Goal: Transaction & Acquisition: Book appointment/travel/reservation

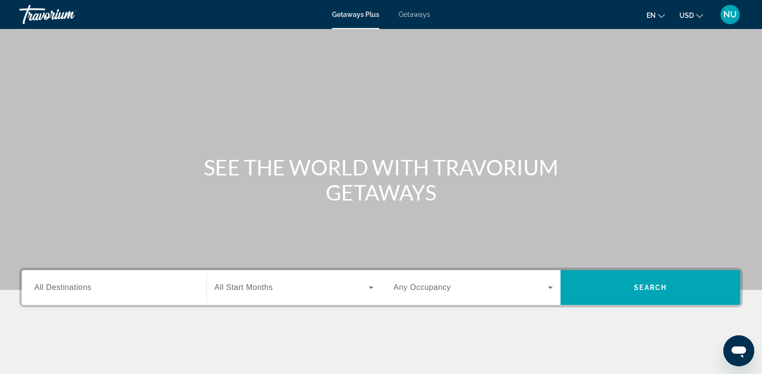
click at [87, 287] on span "All Destinations" at bounding box center [62, 287] width 57 height 8
click at [87, 287] on input "Destination All Destinations" at bounding box center [113, 288] width 159 height 12
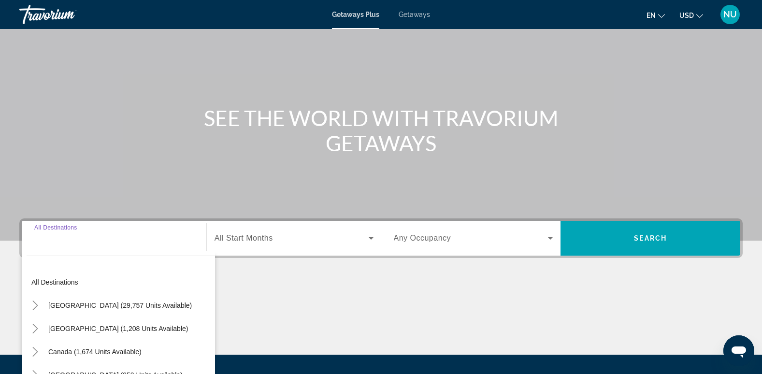
scroll to position [148, 0]
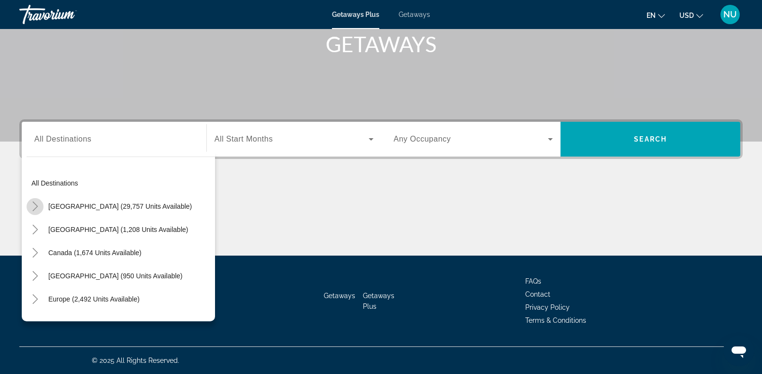
click at [33, 205] on icon "Toggle United States (29,757 units available)" at bounding box center [35, 206] width 10 height 10
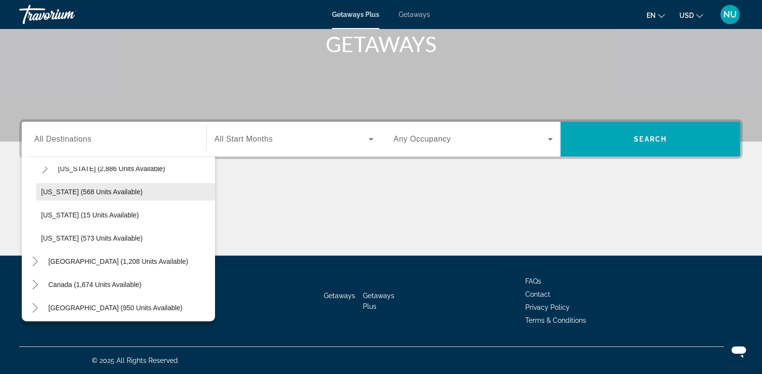
click at [104, 194] on span "Washington (568 units available)" at bounding box center [91, 192] width 101 height 8
type input "**********"
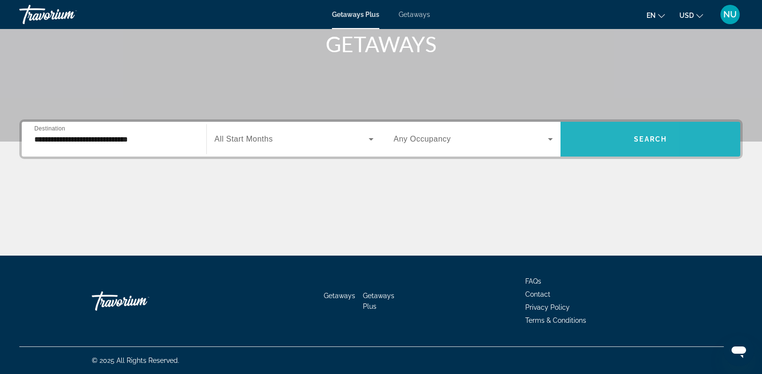
click at [587, 145] on span "Search widget" at bounding box center [650, 138] width 180 height 23
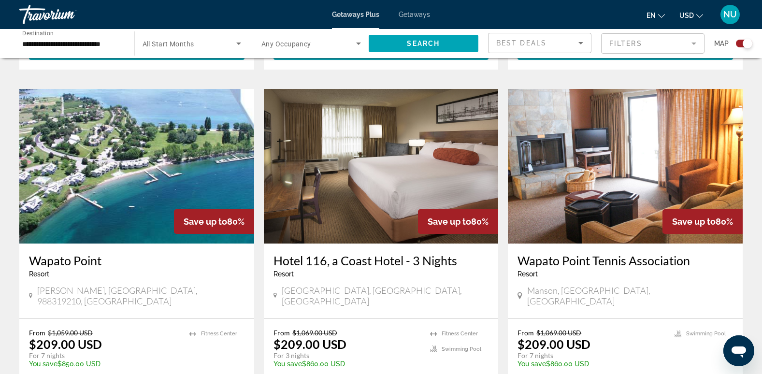
scroll to position [1352, 0]
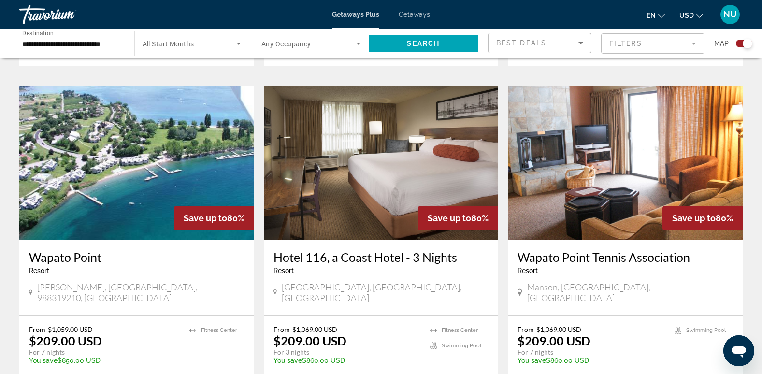
click at [296, 282] on span "Bellevue, WA, USA" at bounding box center [385, 292] width 207 height 21
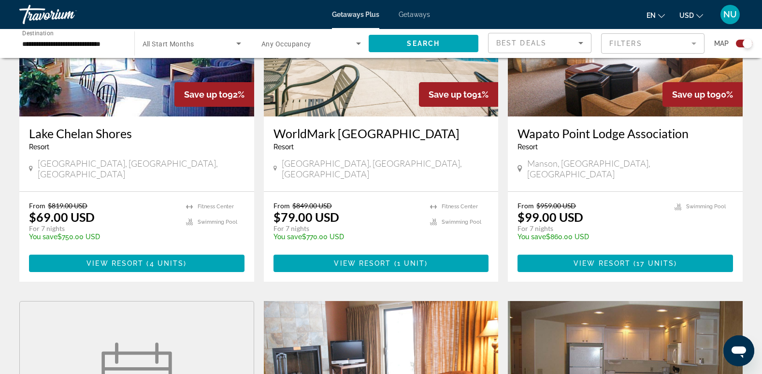
scroll to position [338, 0]
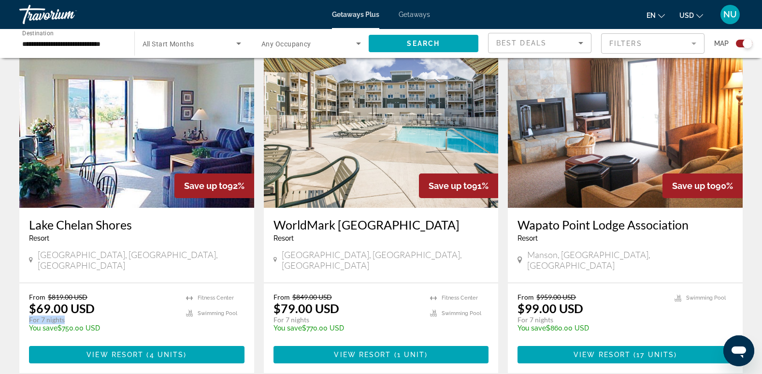
drag, startPoint x: 30, startPoint y: 311, endPoint x: 65, endPoint y: 310, distance: 34.8
click at [65, 315] on p "For 7 nights" at bounding box center [102, 319] width 147 height 9
drag, startPoint x: 65, startPoint y: 310, endPoint x: 38, endPoint y: 294, distance: 32.1
click at [38, 301] on p "$69.00 USD" at bounding box center [62, 308] width 66 height 14
drag, startPoint x: 49, startPoint y: 285, endPoint x: 85, endPoint y: 285, distance: 35.7
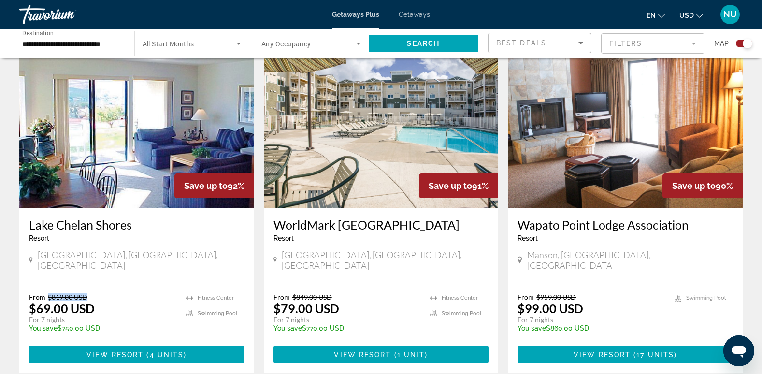
click at [85, 293] on span "$819.00 USD" at bounding box center [68, 297] width 40 height 8
drag, startPoint x: 85, startPoint y: 285, endPoint x: 49, endPoint y: 286, distance: 35.7
click at [49, 293] on span "$819.00 USD" at bounding box center [68, 297] width 40 height 8
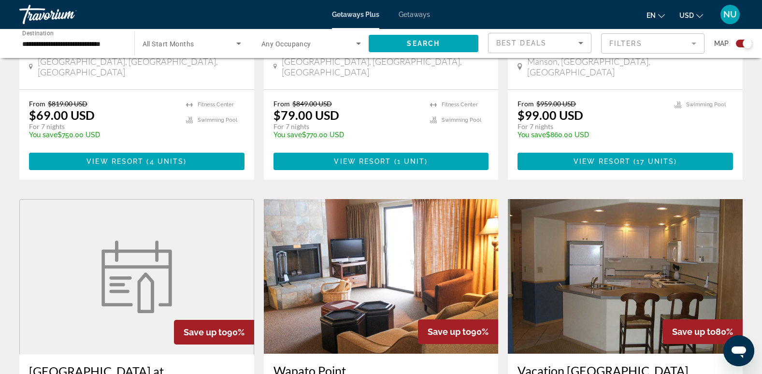
scroll to position [241, 0]
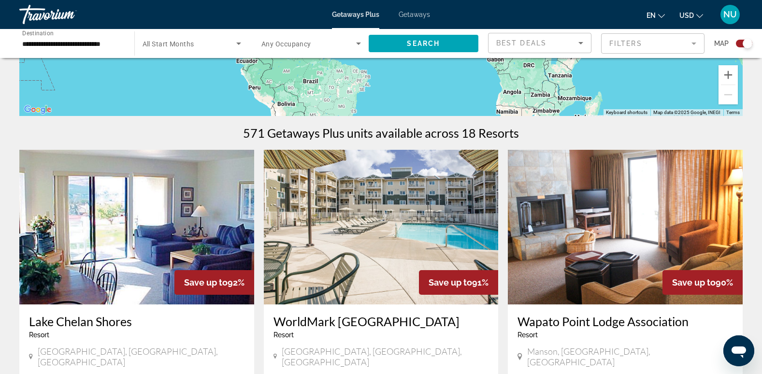
click at [62, 43] on input "**********" at bounding box center [71, 44] width 99 height 12
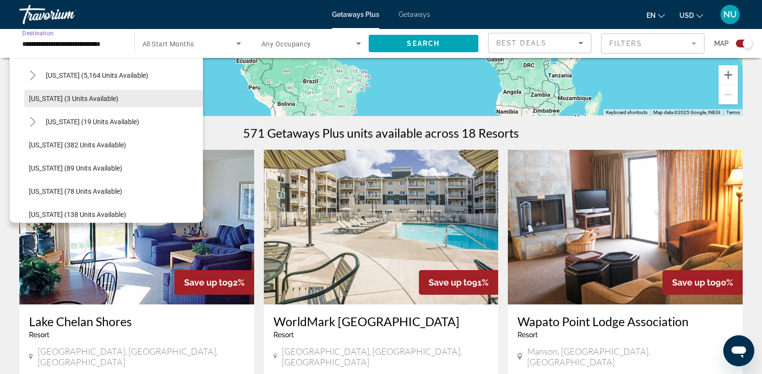
scroll to position [0, 0]
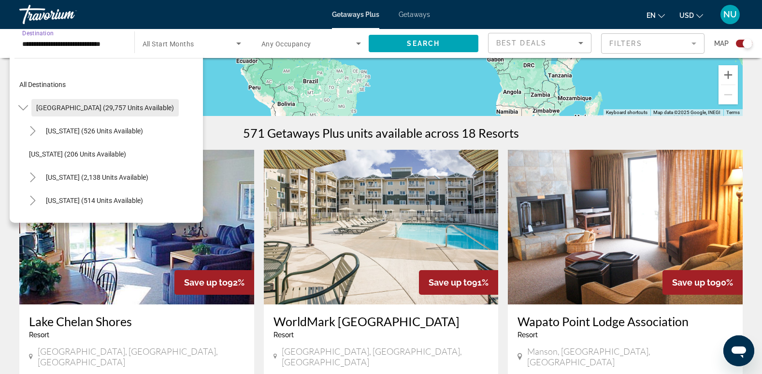
click at [67, 110] on span "[GEOGRAPHIC_DATA] (29,757 units available)" at bounding box center [105, 108] width 138 height 8
type input "**********"
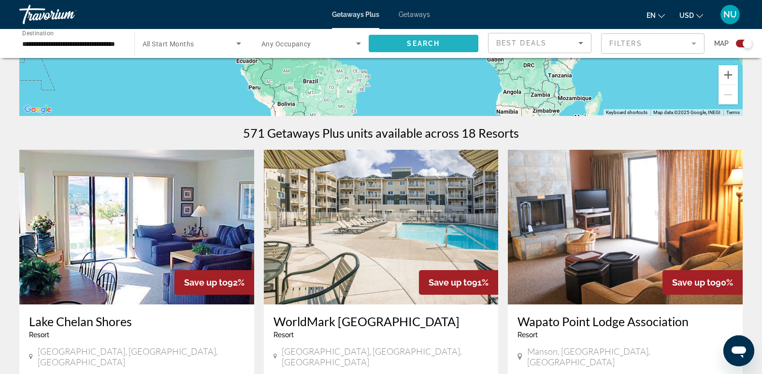
click at [444, 38] on span "Search widget" at bounding box center [423, 43] width 110 height 23
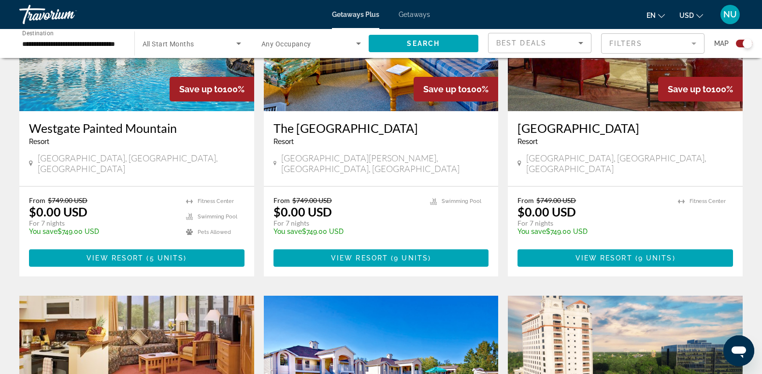
scroll to position [628, 0]
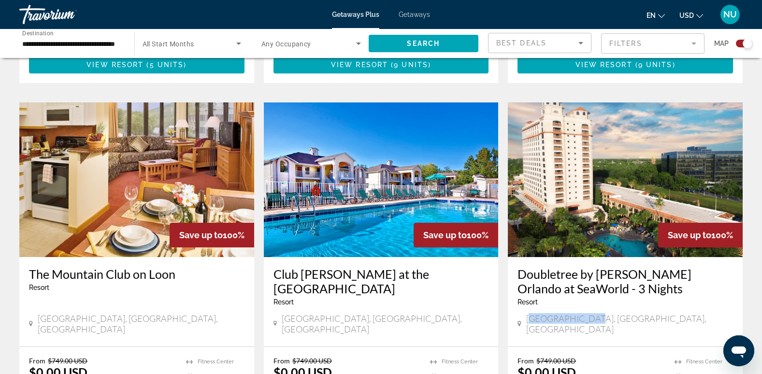
drag, startPoint x: 532, startPoint y: 310, endPoint x: 587, endPoint y: 311, distance: 55.5
click at [587, 313] on span "[GEOGRAPHIC_DATA], [GEOGRAPHIC_DATA], [GEOGRAPHIC_DATA]" at bounding box center [629, 323] width 207 height 21
drag, startPoint x: 587, startPoint y: 311, endPoint x: 587, endPoint y: 325, distance: 15.0
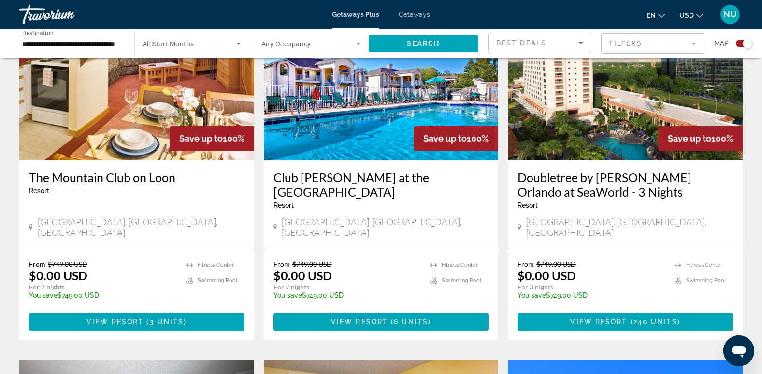
scroll to position [773, 0]
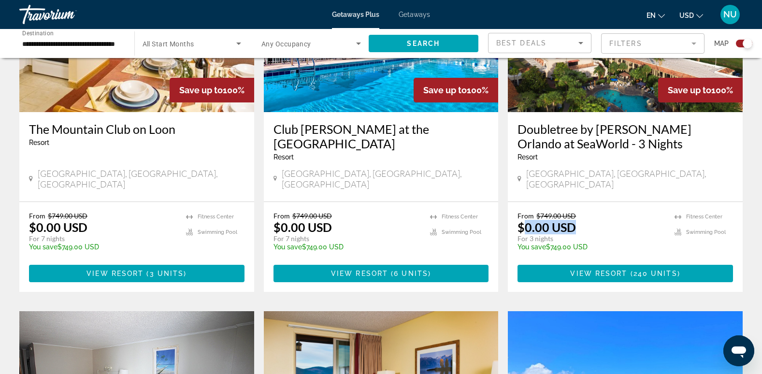
drag, startPoint x: 522, startPoint y: 203, endPoint x: 579, endPoint y: 204, distance: 56.5
click at [579, 212] on div "From $749.00 USD $0.00 USD For 3 nights You save $749.00 USD temp" at bounding box center [590, 235] width 147 height 46
drag, startPoint x: 579, startPoint y: 204, endPoint x: 585, endPoint y: 218, distance: 15.3
click at [585, 234] on p "For 3 nights" at bounding box center [590, 238] width 147 height 9
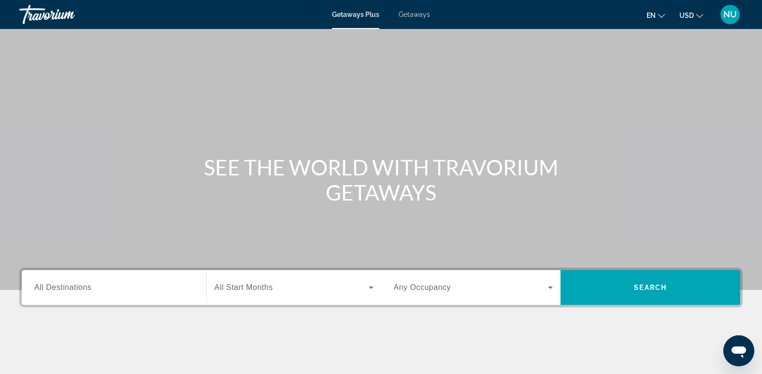
click at [78, 288] on span "All Destinations" at bounding box center [62, 287] width 57 height 8
click at [78, 288] on input "Destination All Destinations" at bounding box center [113, 288] width 159 height 12
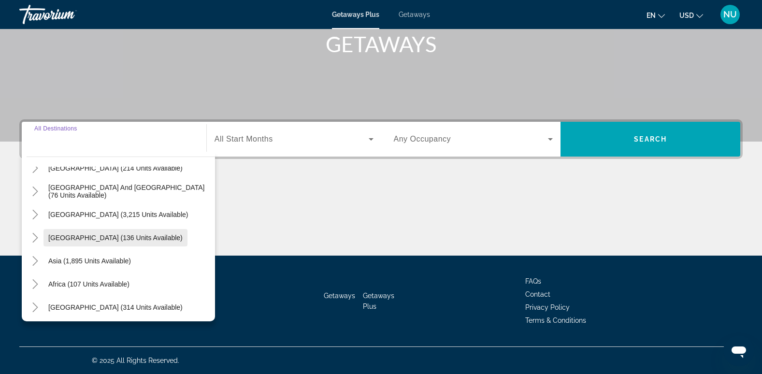
scroll to position [156, 0]
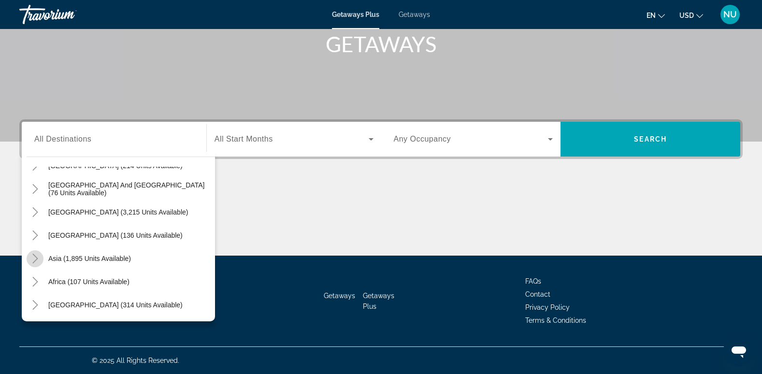
click at [35, 255] on icon "Toggle Asia (1,895 units available)" at bounding box center [35, 259] width 10 height 10
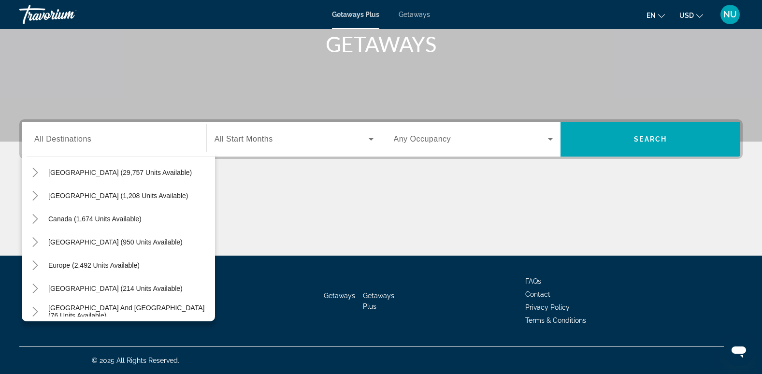
scroll to position [0, 0]
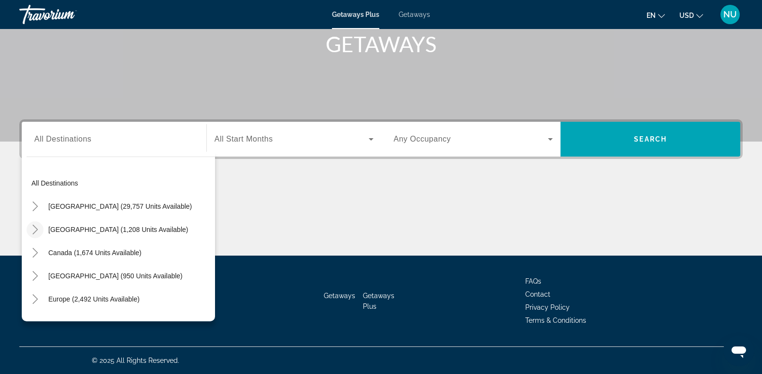
click at [37, 230] on icon "Toggle Mexico (1,208 units available)" at bounding box center [34, 230] width 5 height 10
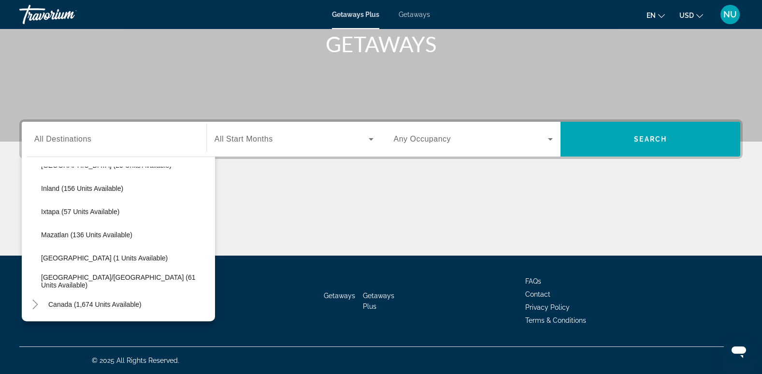
scroll to position [196, 0]
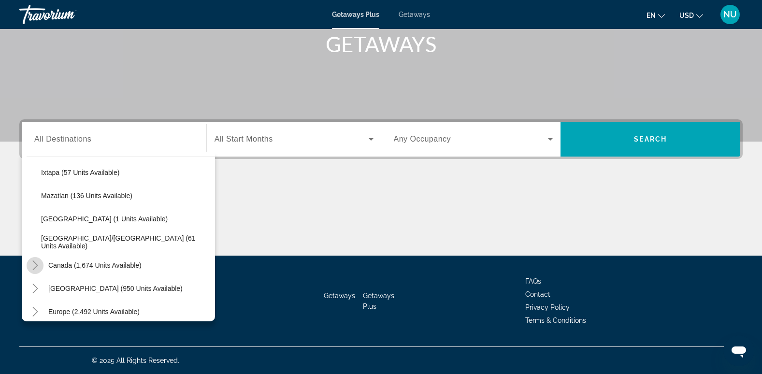
click at [34, 264] on icon "Toggle Canada (1,674 units available)" at bounding box center [35, 265] width 10 height 10
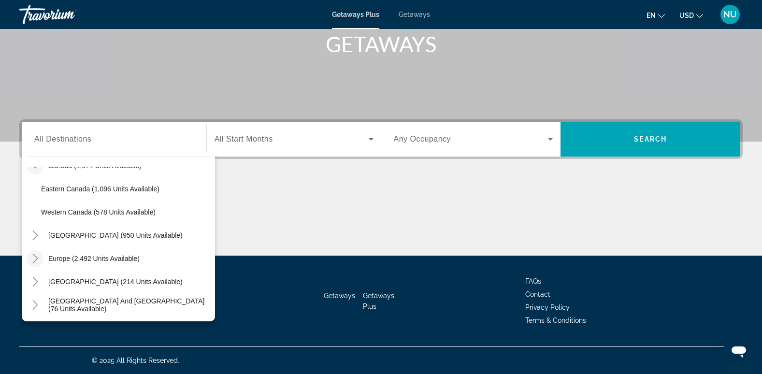
scroll to position [299, 0]
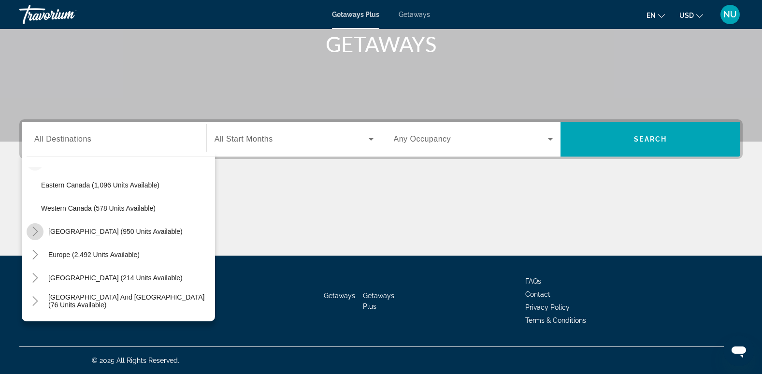
click at [31, 234] on icon "Toggle Caribbean & Atlantic Islands (950 units available)" at bounding box center [35, 231] width 10 height 10
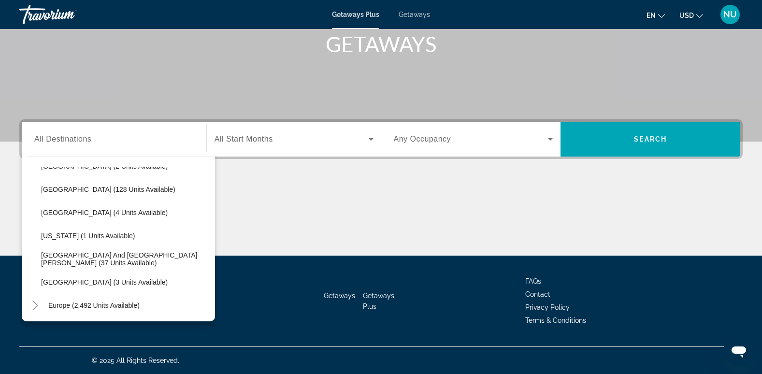
scroll to position [449, 0]
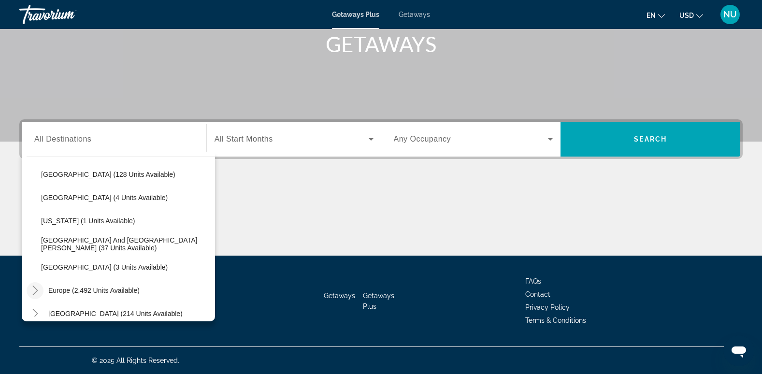
click at [32, 289] on icon "Toggle Europe (2,492 units available)" at bounding box center [35, 290] width 10 height 10
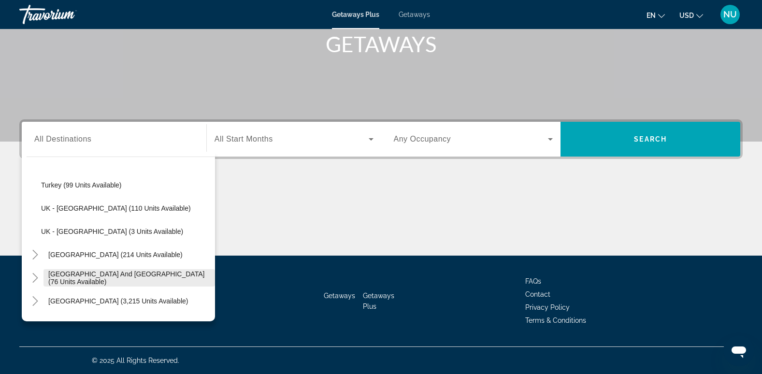
scroll to position [996, 0]
click at [34, 251] on icon "Toggle Australia (214 units available)" at bounding box center [34, 254] width 5 height 10
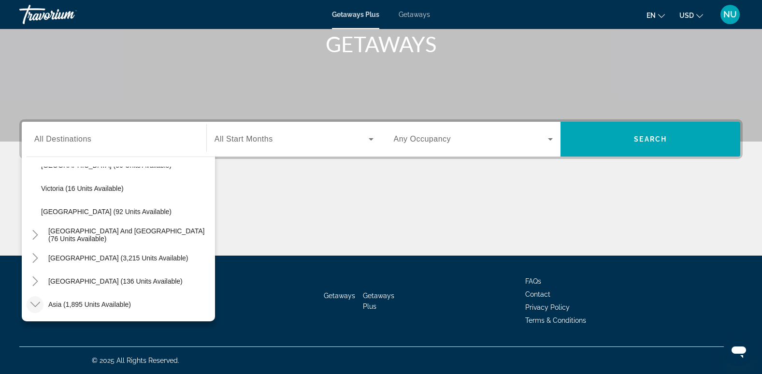
scroll to position [1157, 0]
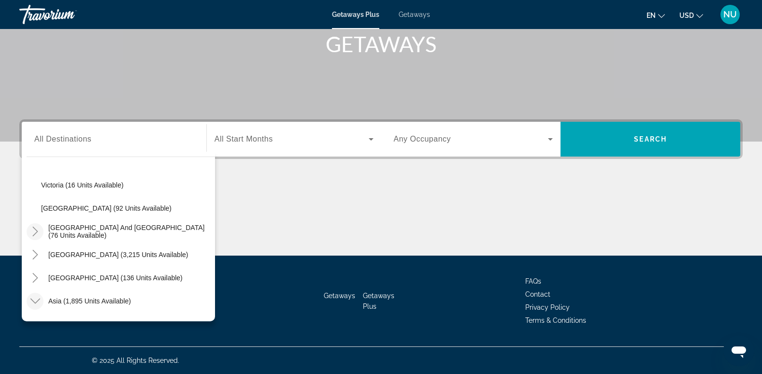
click at [42, 234] on mat-icon "Toggle South Pacific and Oceania (76 units available)" at bounding box center [35, 231] width 17 height 17
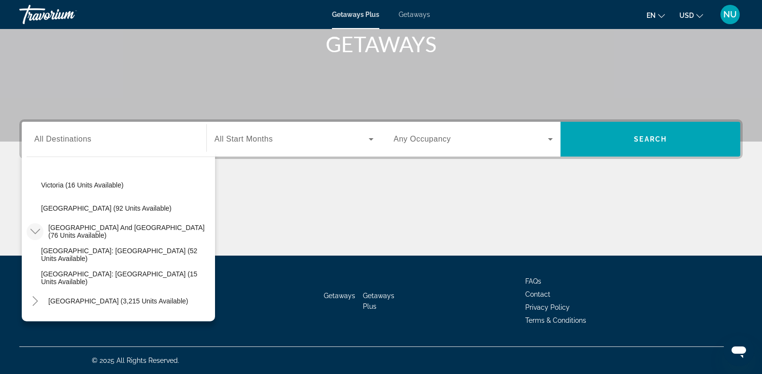
click at [108, 273] on span "[GEOGRAPHIC_DATA]: [GEOGRAPHIC_DATA] (15 units available)" at bounding box center [125, 277] width 169 height 15
type input "**********"
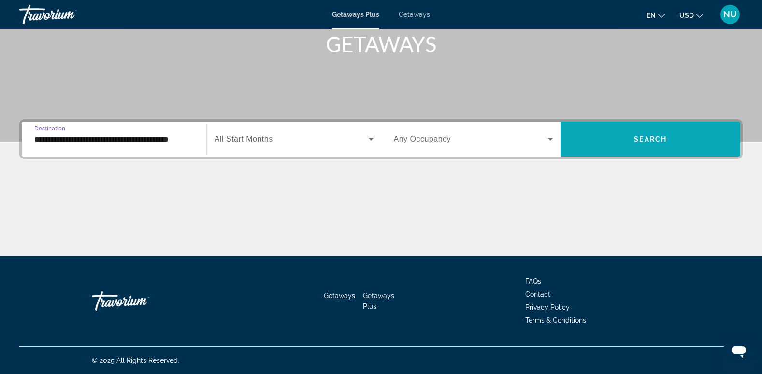
click at [606, 139] on span "Search widget" at bounding box center [650, 138] width 180 height 23
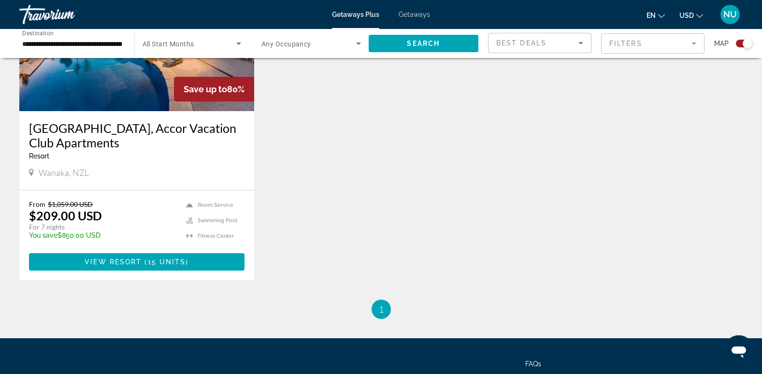
scroll to position [386, 0]
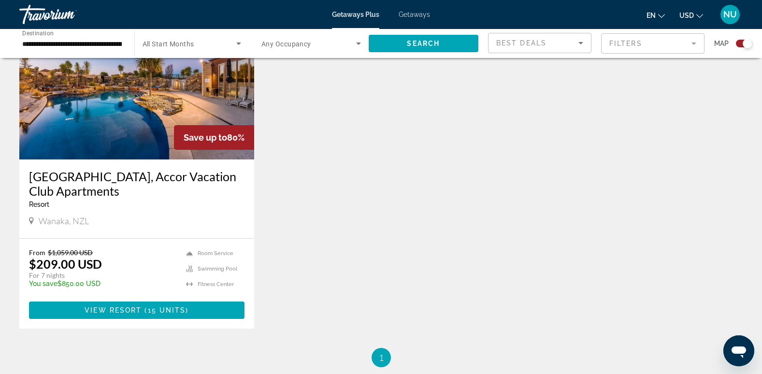
click at [127, 88] on img "Main content" at bounding box center [136, 82] width 235 height 155
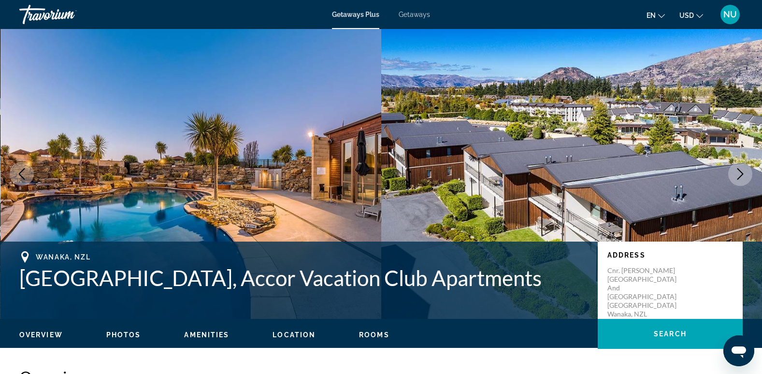
click at [747, 176] on button "Next image" at bounding box center [740, 174] width 24 height 24
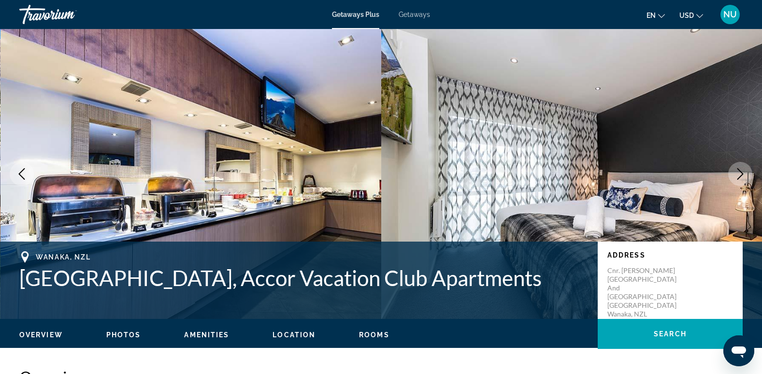
click at [747, 176] on button "Next image" at bounding box center [740, 174] width 24 height 24
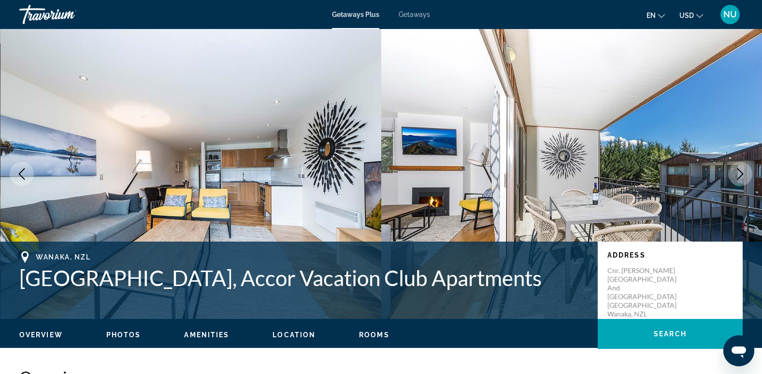
click at [747, 176] on button "Next image" at bounding box center [740, 174] width 24 height 24
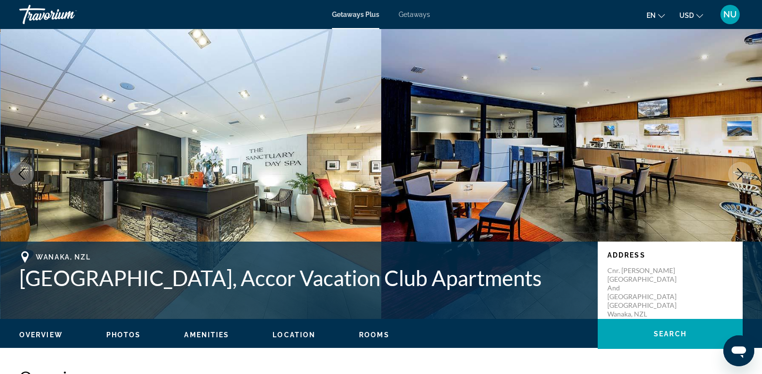
click at [747, 176] on button "Next image" at bounding box center [740, 174] width 24 height 24
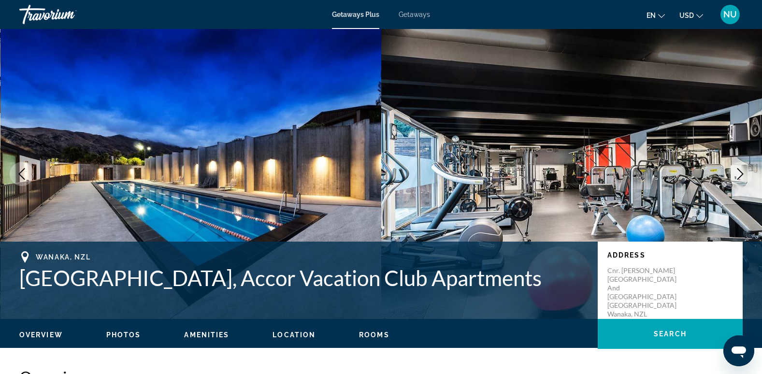
click at [747, 176] on button "Next image" at bounding box center [740, 174] width 24 height 24
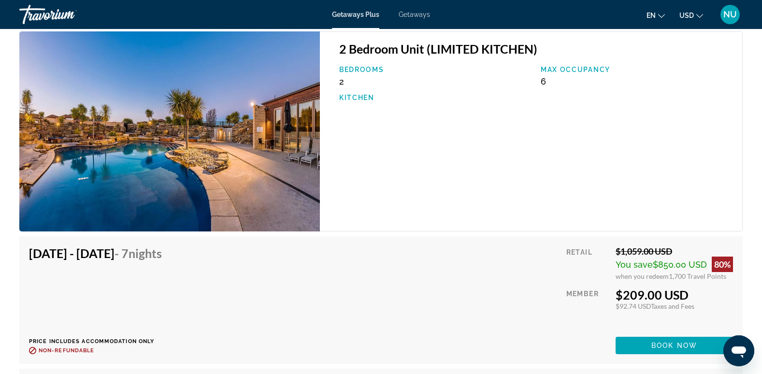
scroll to position [1449, 0]
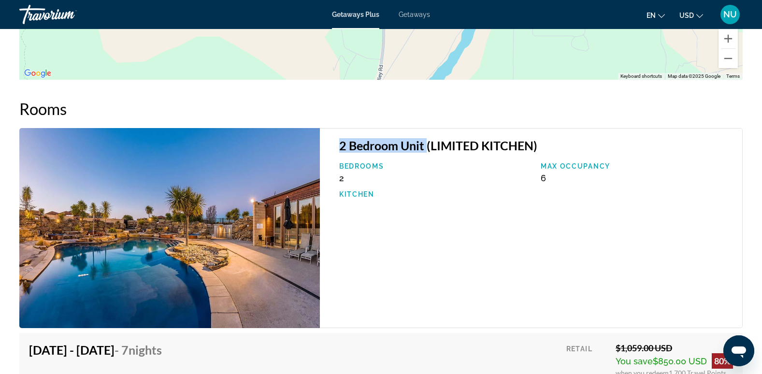
drag, startPoint x: 340, startPoint y: 130, endPoint x: 426, endPoint y: 134, distance: 85.6
click at [426, 138] on h3 "2 Bedroom Unit (LIMITED KITCHEN)" at bounding box center [535, 145] width 393 height 14
drag, startPoint x: 536, startPoint y: 157, endPoint x: 560, endPoint y: 165, distance: 25.8
click at [560, 165] on div "Max Occupancy 6" at bounding box center [636, 172] width 201 height 21
drag, startPoint x: 560, startPoint y: 165, endPoint x: 551, endPoint y: 182, distance: 19.5
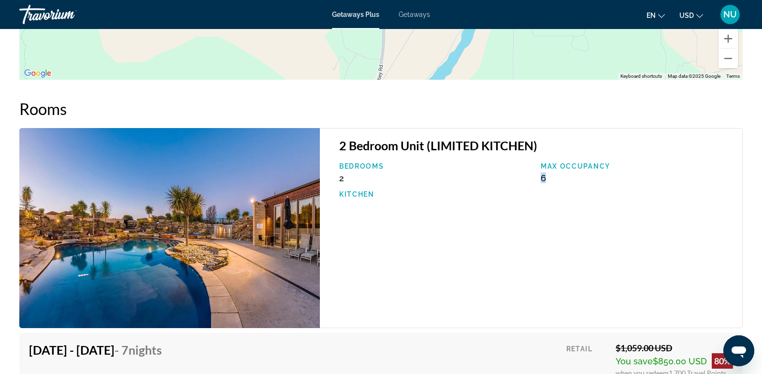
click at [551, 182] on div "Bedrooms 2 Max Occupancy 6 Kitchen" at bounding box center [535, 184] width 403 height 45
click at [437, 187] on div "Bedrooms 2 Max Occupancy 6 Kitchen" at bounding box center [535, 184] width 403 height 45
drag, startPoint x: 534, startPoint y: 160, endPoint x: 565, endPoint y: 169, distance: 32.0
click at [565, 169] on div "Bedrooms 2 Max Occupancy 6 Kitchen" at bounding box center [535, 184] width 403 height 45
drag, startPoint x: 565, startPoint y: 169, endPoint x: 502, endPoint y: 198, distance: 69.3
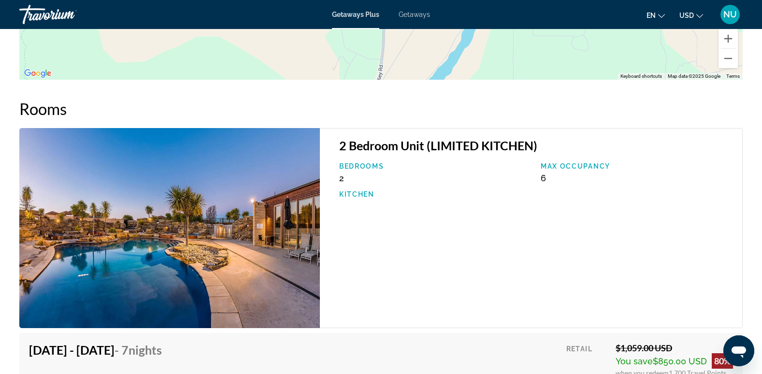
click at [502, 198] on div "2 Bedroom Unit (LIMITED KITCHEN) Bedrooms 2 Max Occupancy 6 Kitchen" at bounding box center [531, 228] width 423 height 200
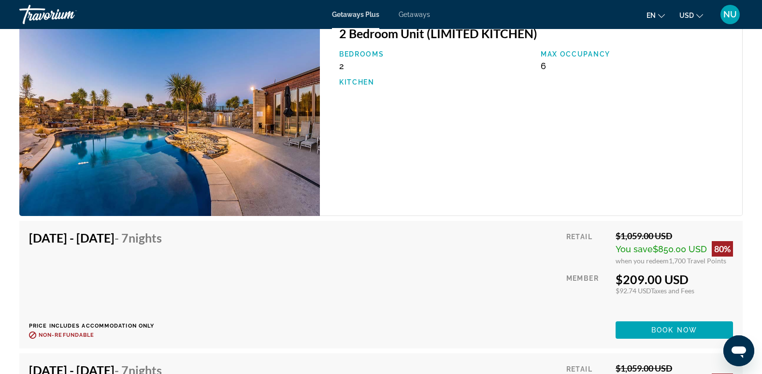
scroll to position [1594, 0]
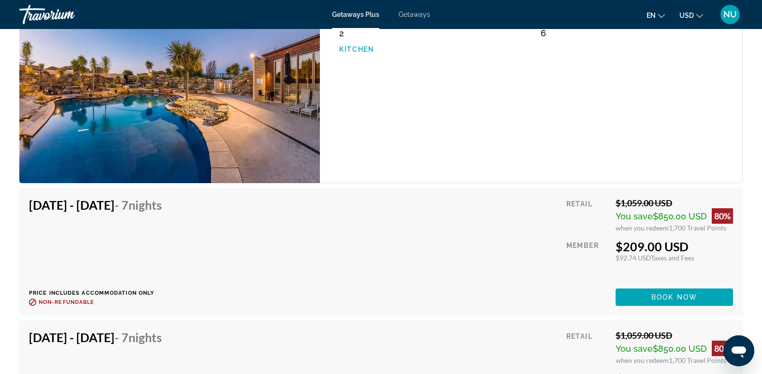
drag, startPoint x: 614, startPoint y: 188, endPoint x: 676, endPoint y: 190, distance: 62.3
click at [676, 198] on div "$1,059.00 USD" at bounding box center [673, 203] width 117 height 11
drag, startPoint x: 676, startPoint y: 190, endPoint x: 692, endPoint y: 236, distance: 48.7
click at [692, 236] on div "Retail $1,059.00 USD You save $850.00 USD 80% when you redeem 1,700 Travel Poin…" at bounding box center [649, 252] width 167 height 108
drag, startPoint x: 692, startPoint y: 236, endPoint x: 630, endPoint y: 243, distance: 62.8
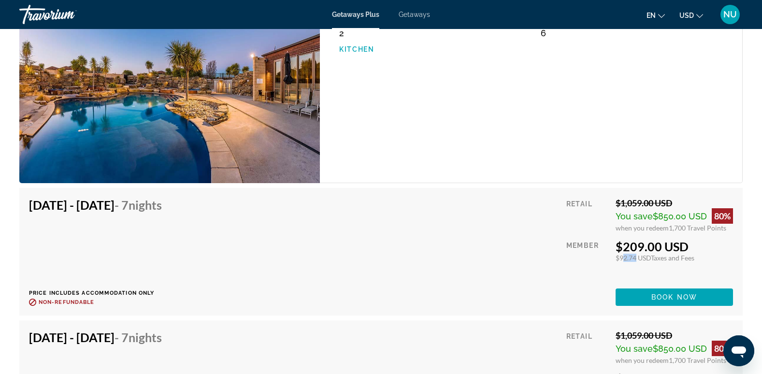
click at [630, 254] on div "$92.74 USD Taxes and Fees" at bounding box center [673, 258] width 117 height 8
click at [162, 198] on span "Nights" at bounding box center [144, 205] width 33 height 14
click at [685, 293] on span "Book now" at bounding box center [674, 297] width 46 height 8
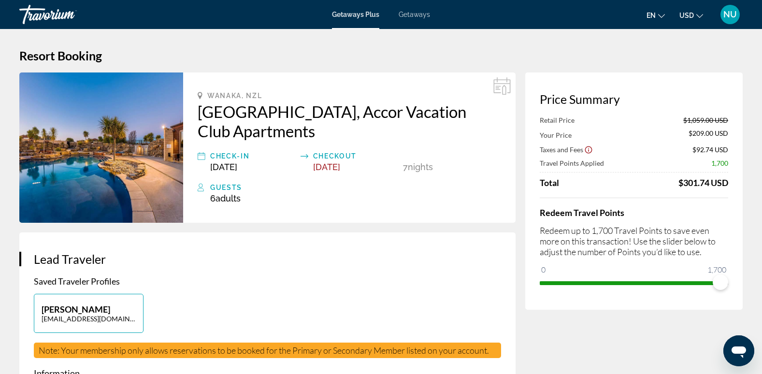
drag, startPoint x: 676, startPoint y: 182, endPoint x: 734, endPoint y: 185, distance: 58.5
click at [734, 185] on div "Price Summary Retail Price $1,059.00 USD Your Price $209.00 USD Taxes and Fees …" at bounding box center [633, 190] width 217 height 237
drag, startPoint x: 734, startPoint y: 185, endPoint x: 670, endPoint y: 197, distance: 65.3
click at [670, 197] on div "Retail Price $1,059.00 USD Your Price $209.00 USD Taxes and Fees $92.74 USD Tra…" at bounding box center [633, 203] width 188 height 174
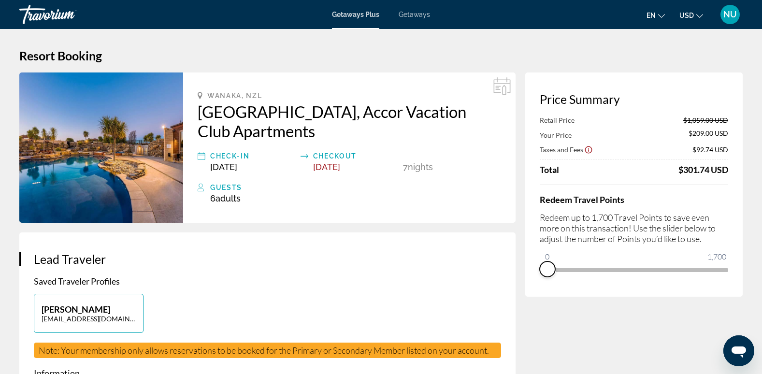
drag, startPoint x: 721, startPoint y: 283, endPoint x: 527, endPoint y: 258, distance: 195.7
click at [527, 258] on div "Price Summary Retail Price $1,059.00 USD Your Price $209.00 USD Taxes and Fees …" at bounding box center [633, 184] width 217 height 224
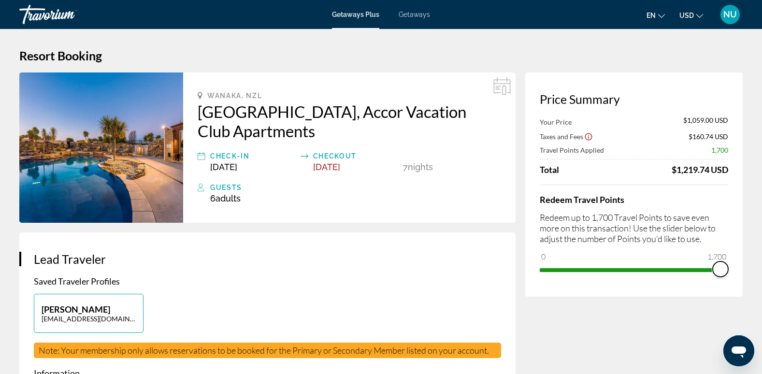
drag, startPoint x: 549, startPoint y: 254, endPoint x: 758, endPoint y: 283, distance: 211.2
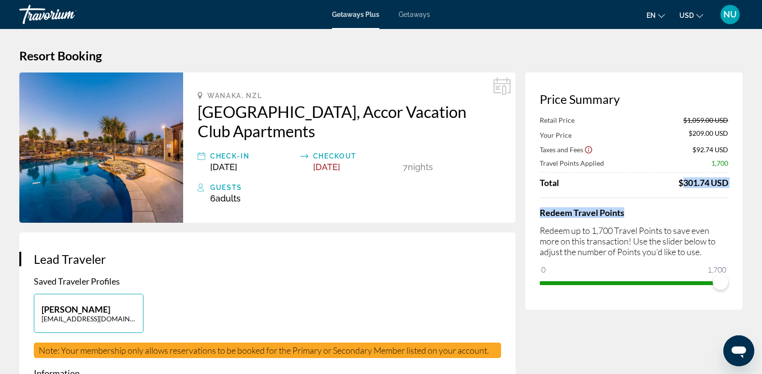
drag, startPoint x: 672, startPoint y: 178, endPoint x: 741, endPoint y: 194, distance: 71.2
click at [741, 194] on div "Price Summary Retail Price $1,059.00 USD Your Price $209.00 USD Taxes and Fees …" at bounding box center [633, 190] width 217 height 237
drag, startPoint x: 741, startPoint y: 194, endPoint x: 720, endPoint y: 201, distance: 22.0
click at [720, 201] on div "Redeem Travel Points Redeem up to 1,700 Travel Points to save even more on this…" at bounding box center [633, 244] width 188 height 93
click at [391, 219] on div "[GEOGRAPHIC_DATA], [GEOGRAPHIC_DATA], Accor Vacation Club Apartments Check-In […" at bounding box center [349, 147] width 332 height 150
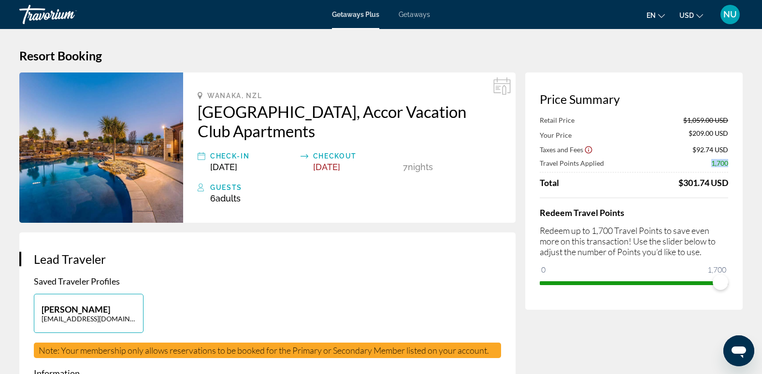
drag, startPoint x: 706, startPoint y: 167, endPoint x: 730, endPoint y: 168, distance: 23.7
click at [730, 168] on div "Price Summary Retail Price $1,059.00 USD Your Price $209.00 USD Taxes and Fees …" at bounding box center [633, 190] width 217 height 237
drag, startPoint x: 730, startPoint y: 168, endPoint x: 723, endPoint y: 168, distance: 6.3
click at [723, 168] on div "Retail Price $1,059.00 USD Your Price $209.00 USD Taxes and Fees $92.74 USD Tra…" at bounding box center [633, 152] width 188 height 72
drag, startPoint x: 678, startPoint y: 184, endPoint x: 728, endPoint y: 190, distance: 49.7
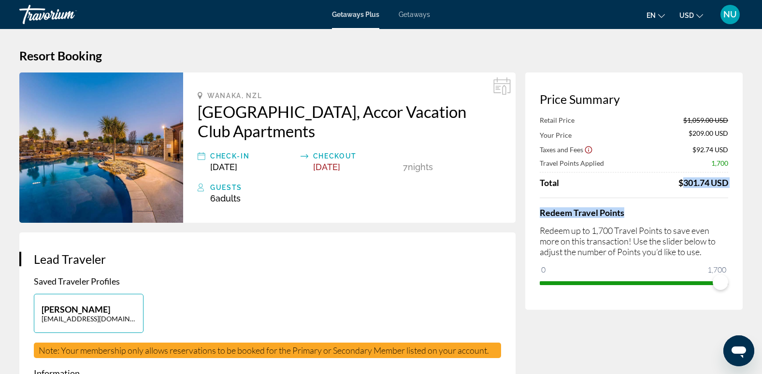
click at [728, 190] on div "Price Summary Retail Price $1,059.00 USD Your Price $209.00 USD Taxes and Fees …" at bounding box center [633, 190] width 217 height 237
drag, startPoint x: 728, startPoint y: 190, endPoint x: 713, endPoint y: 195, distance: 15.7
click at [713, 195] on div "Retail Price $1,059.00 USD Your Price $209.00 USD Taxes and Fees $92.74 USD Tra…" at bounding box center [633, 203] width 188 height 174
drag, startPoint x: 677, startPoint y: 182, endPoint x: 743, endPoint y: 185, distance: 66.3
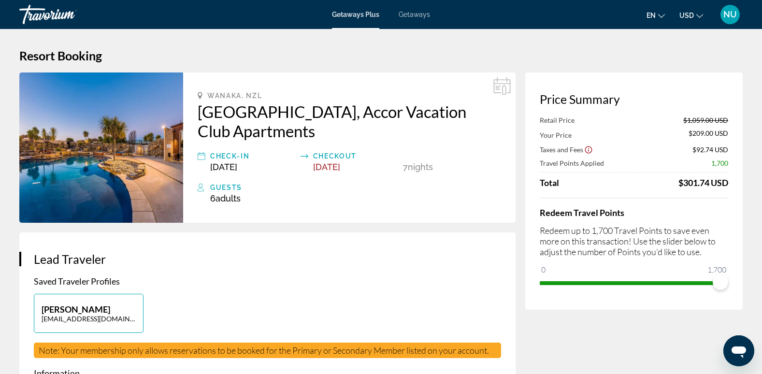
drag, startPoint x: 743, startPoint y: 185, endPoint x: 720, endPoint y: 197, distance: 25.9
click at [720, 197] on div "Retail Price $1,059.00 USD Your Price $209.00 USD Taxes and Fees $92.74 USD Tra…" at bounding box center [633, 203] width 188 height 174
click at [646, 168] on div "Retail Price $1,059.00 USD Your Price $209.00 USD Taxes and Fees $92.74 USD Tra…" at bounding box center [633, 152] width 188 height 72
click at [636, 171] on div "Retail Price $1,059.00 USD Your Price $209.00 USD Taxes and Fees $92.74 USD Tra…" at bounding box center [633, 152] width 188 height 72
drag, startPoint x: 681, startPoint y: 182, endPoint x: 747, endPoint y: 195, distance: 67.4
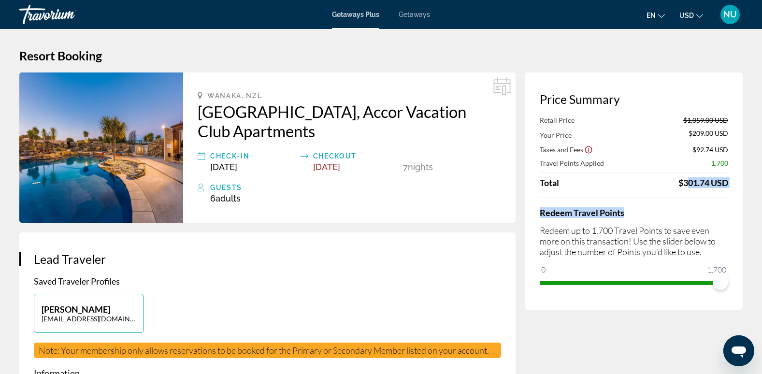
drag, startPoint x: 747, startPoint y: 195, endPoint x: 723, endPoint y: 197, distance: 23.7
click at [723, 197] on div "Retail Price $1,059.00 USD Your Price $209.00 USD Taxes and Fees $92.74 USD Tra…" at bounding box center [633, 203] width 188 height 174
click at [712, 203] on div "Redeem Travel Points Redeem up to 1,700 Travel Points to save even more on this…" at bounding box center [633, 244] width 188 height 93
click at [689, 188] on div "Retail Price $1,059.00 USD Your Price $209.00 USD Taxes and Fees $92.74 USD Tra…" at bounding box center [633, 203] width 188 height 174
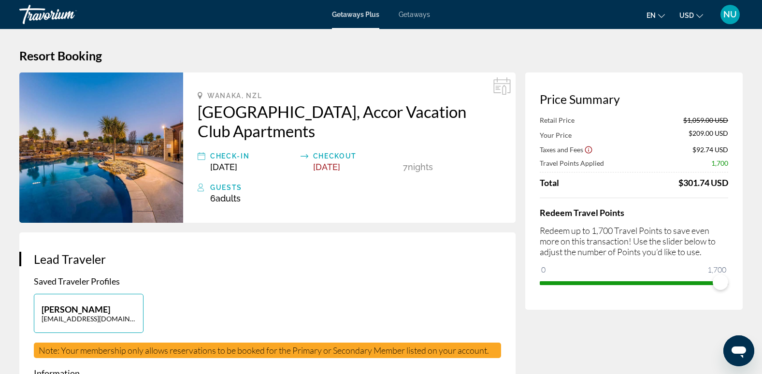
click at [220, 118] on h2 "[GEOGRAPHIC_DATA], Accor Vacation Club Apartments" at bounding box center [349, 121] width 303 height 39
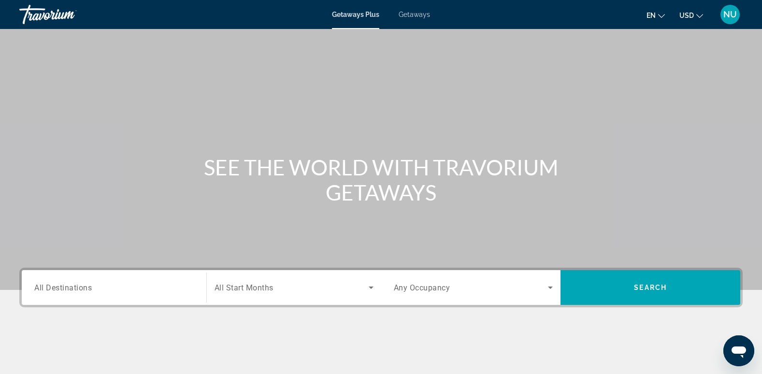
click at [126, 286] on input "Destination All Destinations" at bounding box center [113, 288] width 159 height 12
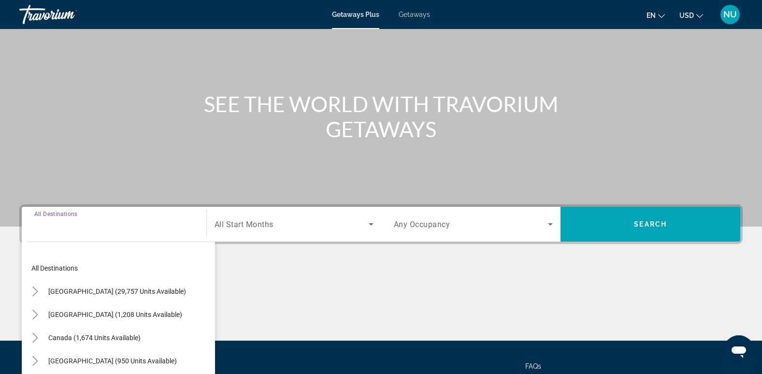
scroll to position [148, 0]
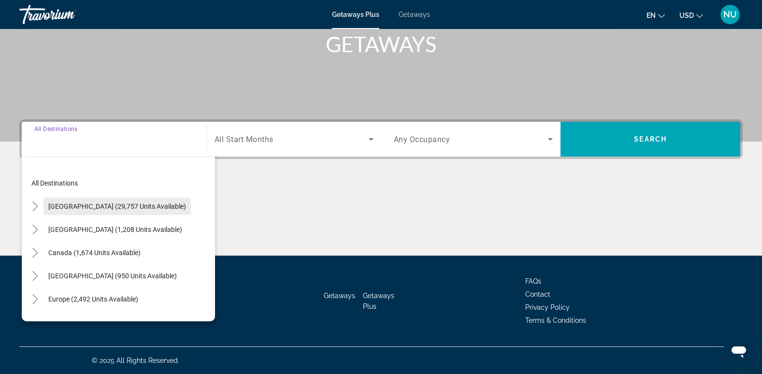
click at [85, 207] on span "[GEOGRAPHIC_DATA] (29,757 units available)" at bounding box center [117, 206] width 138 height 8
type input "**********"
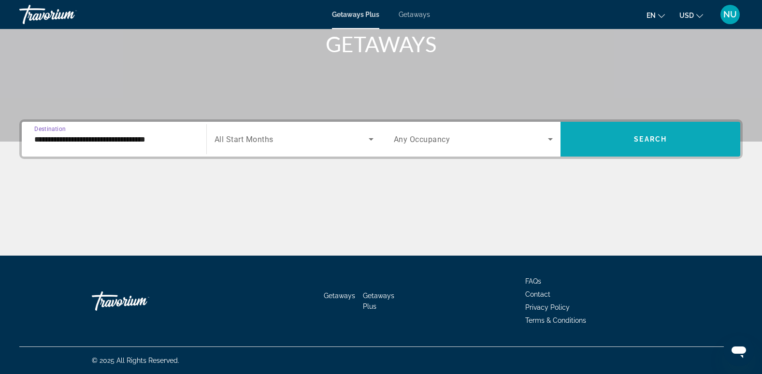
click at [594, 141] on span "Search widget" at bounding box center [650, 138] width 180 height 23
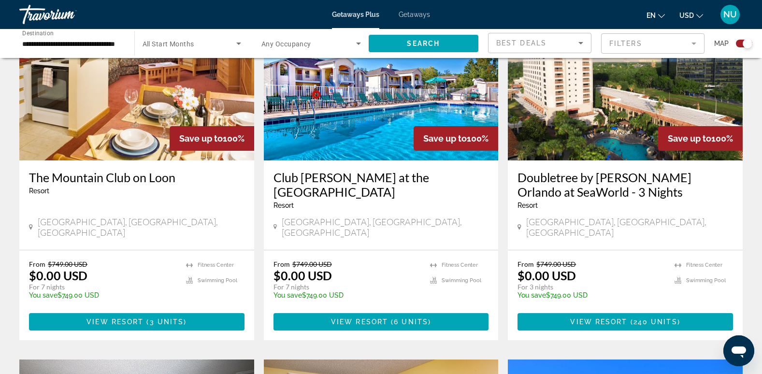
scroll to position [773, 0]
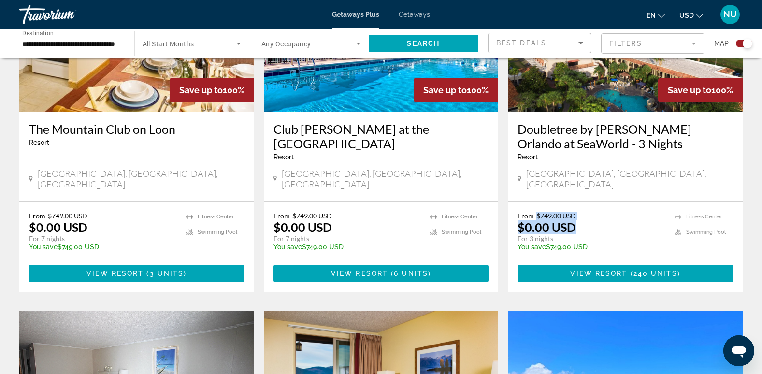
drag, startPoint x: 541, startPoint y: 194, endPoint x: 584, endPoint y: 200, distance: 42.9
click at [584, 212] on div "From $749.00 USD $0.00 USD For 3 nights You save $749.00 USD temp" at bounding box center [590, 235] width 147 height 46
drag, startPoint x: 584, startPoint y: 200, endPoint x: 600, endPoint y: 216, distance: 22.9
click at [600, 234] on p "For 3 nights" at bounding box center [590, 238] width 147 height 9
drag, startPoint x: 522, startPoint y: 205, endPoint x: 573, endPoint y: 204, distance: 50.7
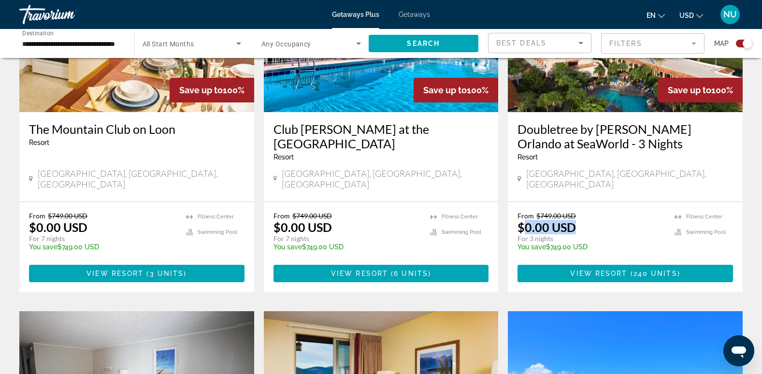
click at [573, 220] on p "$0.00 USD" at bounding box center [546, 227] width 58 height 14
drag, startPoint x: 573, startPoint y: 204, endPoint x: 621, endPoint y: 216, distance: 48.7
click at [621, 234] on p "For 3 nights" at bounding box center [590, 238] width 147 height 9
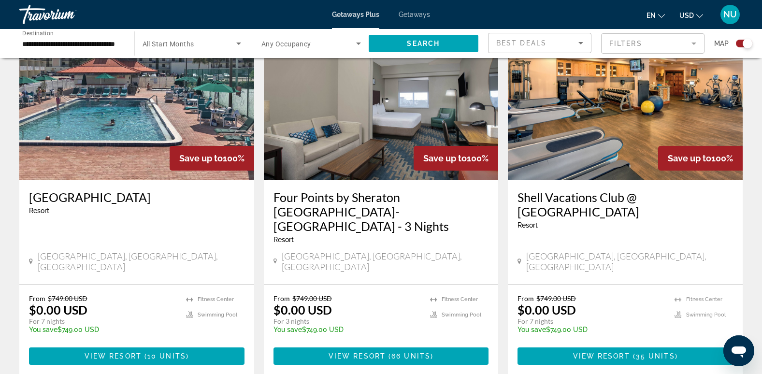
scroll to position [1400, 0]
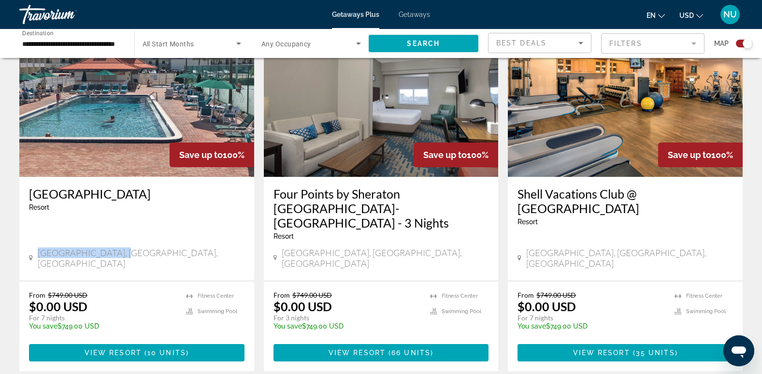
drag, startPoint x: 37, startPoint y: 206, endPoint x: 117, endPoint y: 212, distance: 80.4
click at [117, 247] on div "[GEOGRAPHIC_DATA], [GEOGRAPHIC_DATA], [GEOGRAPHIC_DATA]" at bounding box center [136, 259] width 215 height 24
drag, startPoint x: 117, startPoint y: 212, endPoint x: 96, endPoint y: 214, distance: 21.8
click at [96, 214] on div "[GEOGRAPHIC_DATA] - This is an adults only resort [GEOGRAPHIC_DATA], [GEOGRAPHI…" at bounding box center [136, 229] width 235 height 104
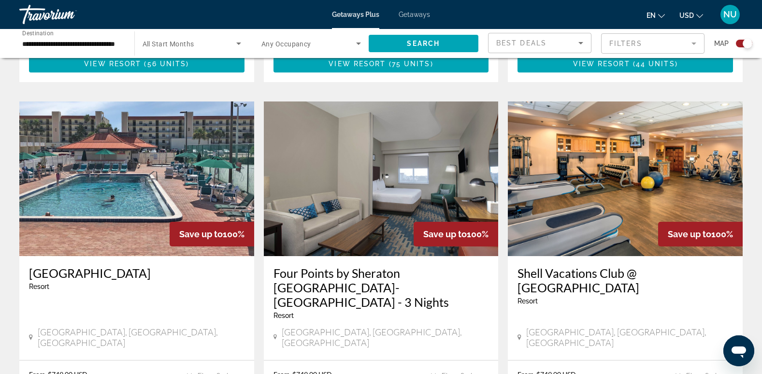
scroll to position [1304, 0]
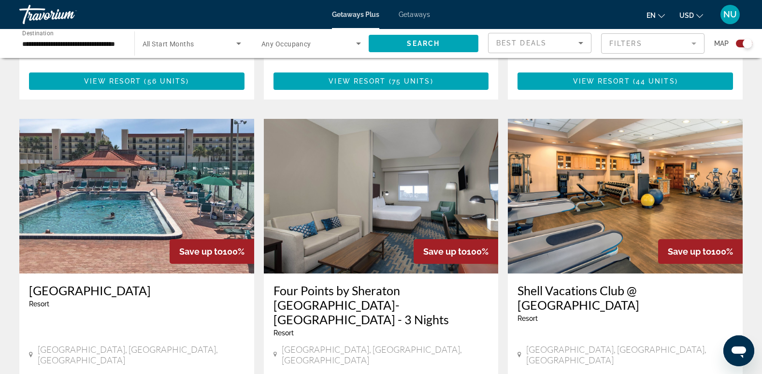
click at [142, 161] on img "Main content" at bounding box center [136, 196] width 235 height 155
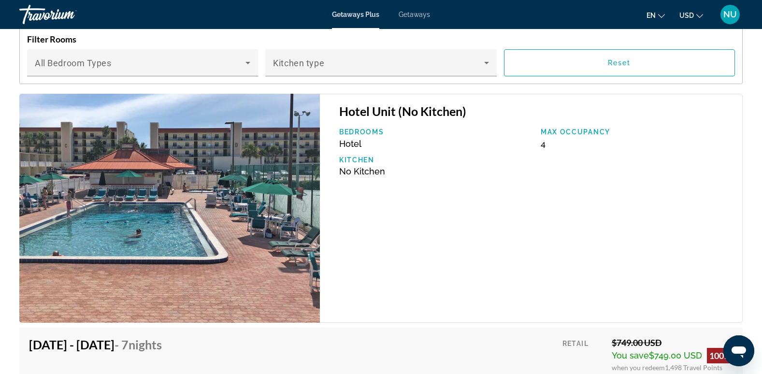
scroll to position [1545, 0]
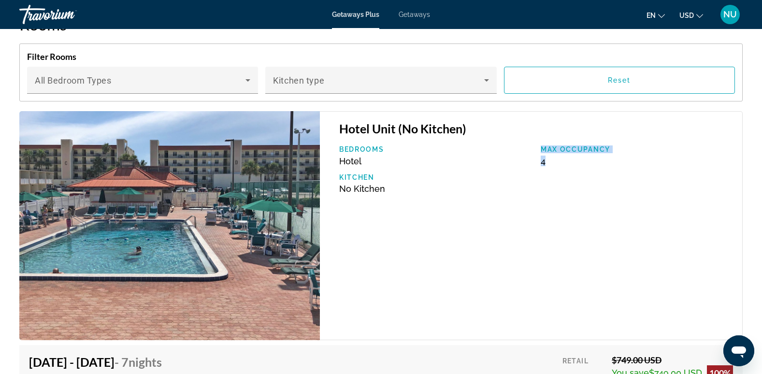
drag, startPoint x: 535, startPoint y: 162, endPoint x: 557, endPoint y: 164, distance: 21.8
click at [557, 164] on div "Bedrooms Hotel Max Occupancy 4 Kitchen No Kitchen" at bounding box center [535, 173] width 403 height 56
drag, startPoint x: 557, startPoint y: 164, endPoint x: 526, endPoint y: 181, distance: 35.0
click at [526, 181] on p "Kitchen" at bounding box center [435, 177] width 192 height 8
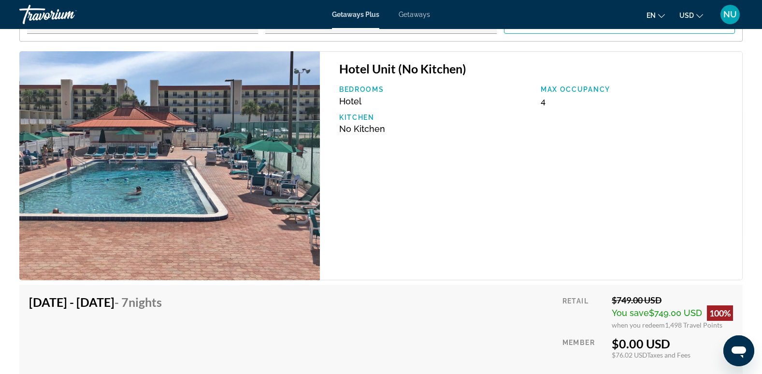
scroll to position [1738, 0]
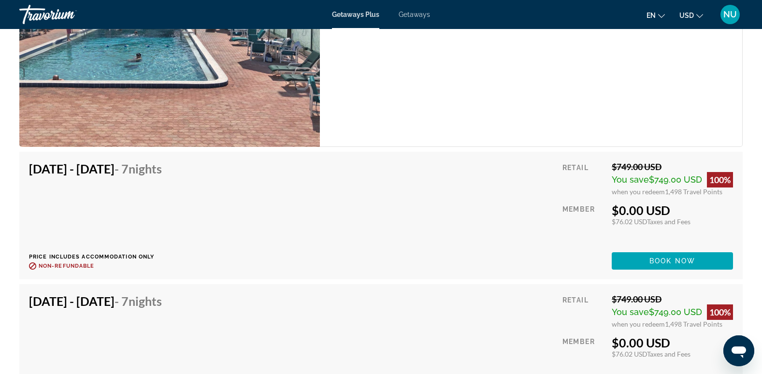
drag, startPoint x: 611, startPoint y: 163, endPoint x: 670, endPoint y: 170, distance: 58.9
click at [670, 170] on div "$749.00 USD" at bounding box center [671, 166] width 121 height 11
drag, startPoint x: 670, startPoint y: 170, endPoint x: 625, endPoint y: 216, distance: 63.5
click at [625, 216] on div "$0.00 USD" at bounding box center [671, 210] width 121 height 14
drag, startPoint x: 178, startPoint y: 163, endPoint x: 227, endPoint y: 175, distance: 50.2
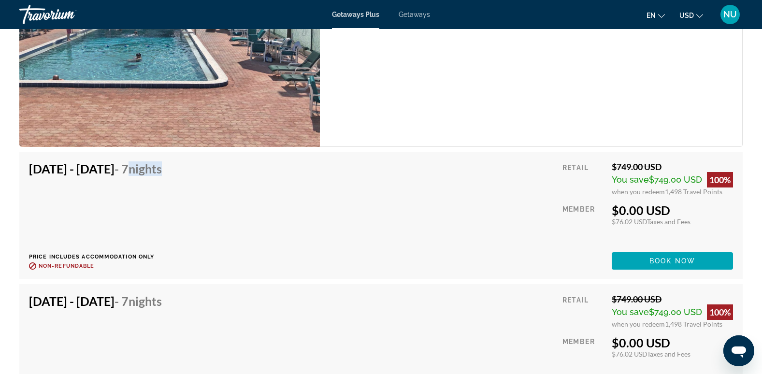
click at [227, 175] on div "[DATE] - [DATE] - 7 Nights Price includes accommodation only Refundable until :…" at bounding box center [381, 215] width 704 height 108
drag, startPoint x: 227, startPoint y: 175, endPoint x: 302, endPoint y: 238, distance: 98.1
click at [285, 238] on div "[DATE] - [DATE] - 7 Nights Price includes accommodation only Refundable until :…" at bounding box center [381, 215] width 704 height 108
click at [623, 223] on div "$76.02 USD Taxes and Fees" at bounding box center [671, 221] width 121 height 8
click at [614, 220] on div "$76.02 USD Taxes and Fees" at bounding box center [671, 221] width 121 height 8
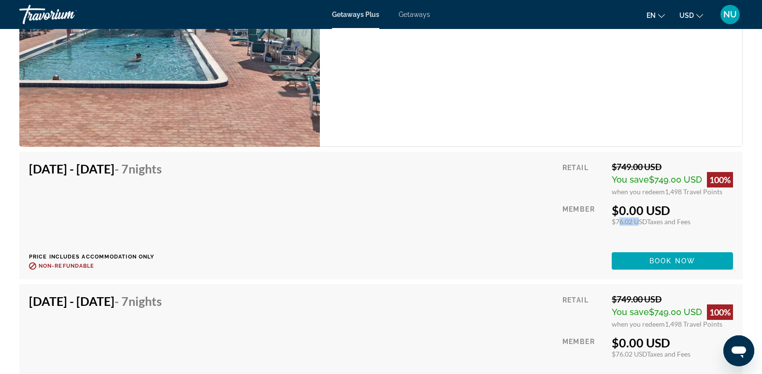
click at [614, 220] on div "$76.02 USD Taxes and Fees" at bounding box center [671, 221] width 121 height 8
drag, startPoint x: 614, startPoint y: 220, endPoint x: 619, endPoint y: 235, distance: 16.2
click at [619, 235] on div "Retail $749.00 USD You save $749.00 USD 100% when you redeem 1,498 Travel Point…" at bounding box center [647, 215] width 170 height 108
click at [665, 262] on span "Book now" at bounding box center [672, 261] width 46 height 8
